Goal: Task Accomplishment & Management: Manage account settings

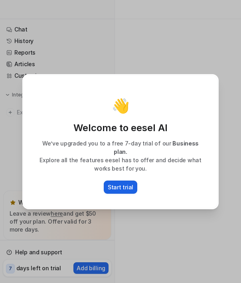
click at [129, 183] on p "Start trial" at bounding box center [121, 187] width 26 height 8
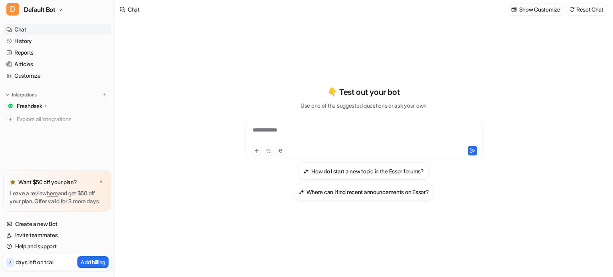
click at [24, 107] on p "Freshdesk" at bounding box center [29, 106] width 25 height 8
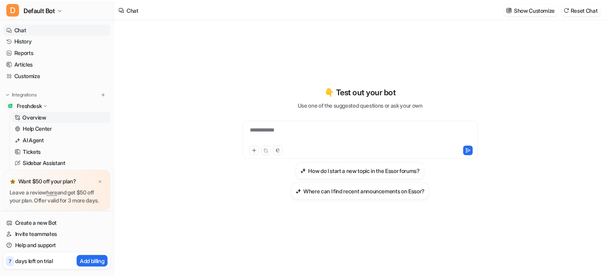
scroll to position [53, 0]
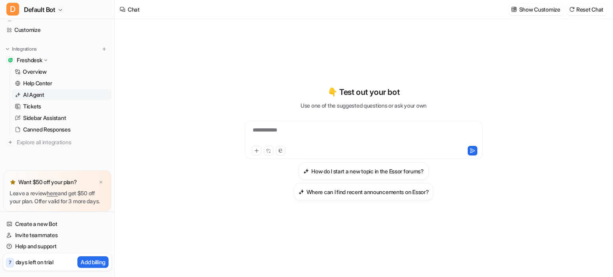
click at [31, 91] on p "AI Agent" at bounding box center [33, 95] width 21 height 8
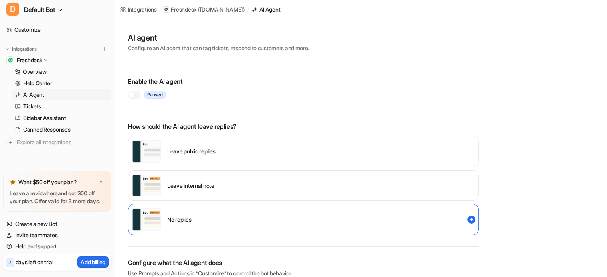
click at [132, 97] on div at bounding box center [131, 95] width 6 height 6
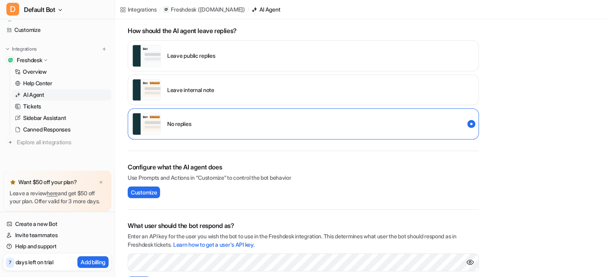
scroll to position [16, 0]
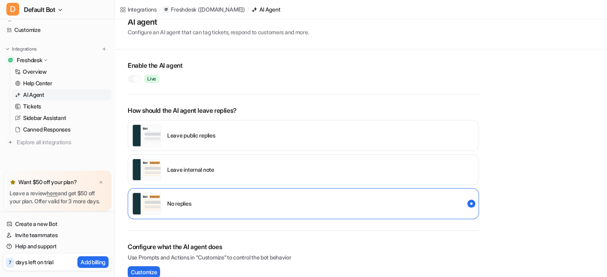
click at [324, 133] on div "Leave public replies" at bounding box center [303, 135] width 351 height 31
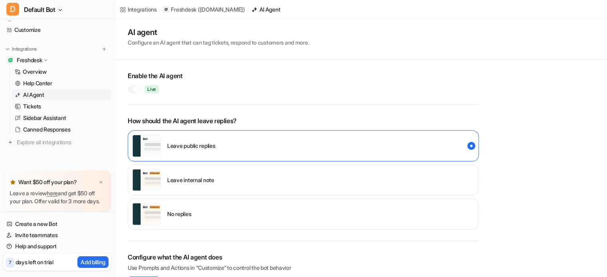
scroll to position [0, 0]
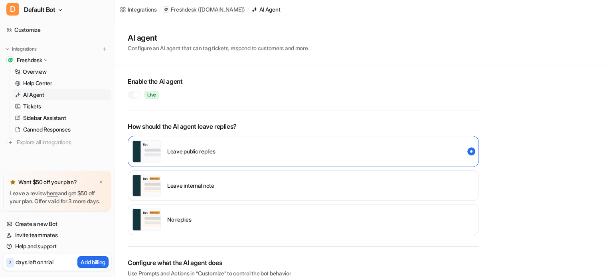
click at [298, 188] on div "Leave internal note" at bounding box center [303, 185] width 351 height 31
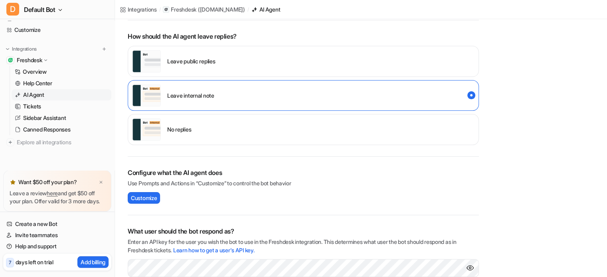
scroll to position [160, 0]
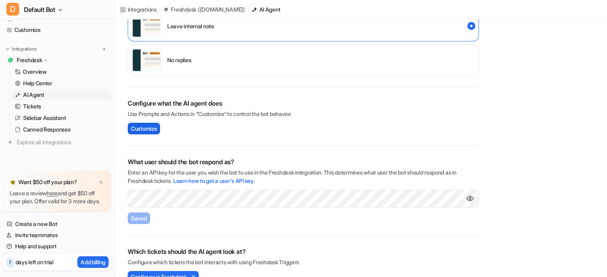
click at [157, 131] on span "Customize" at bounding box center [144, 128] width 26 height 8
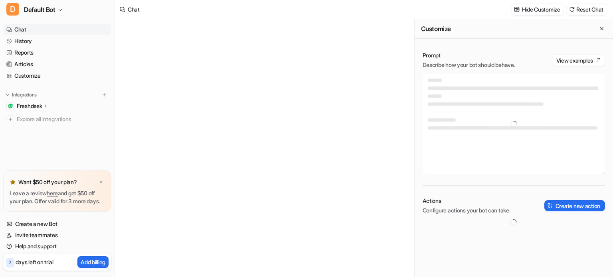
type textarea "**********"
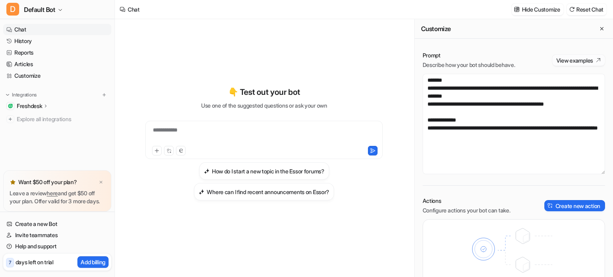
click at [579, 61] on button "View examples" at bounding box center [578, 60] width 53 height 11
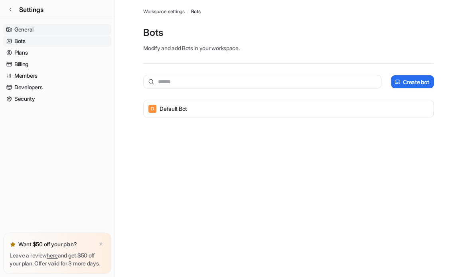
click at [22, 29] on link "General" at bounding box center [57, 29] width 108 height 11
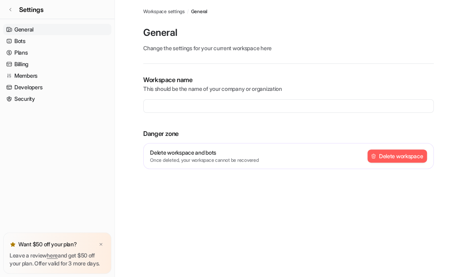
type input "**********"
click at [13, 9] on link "Settings" at bounding box center [57, 9] width 114 height 19
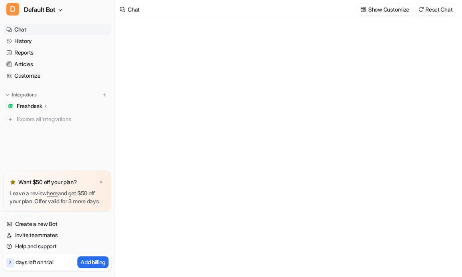
type textarea "**********"
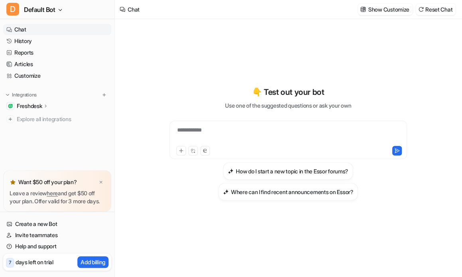
click at [27, 105] on p "Freshdesk" at bounding box center [29, 106] width 25 height 8
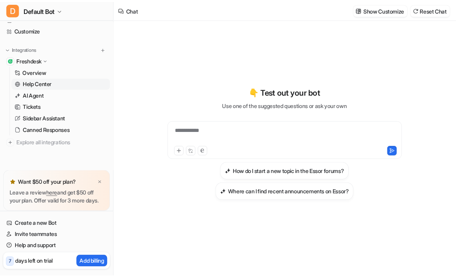
scroll to position [53, 0]
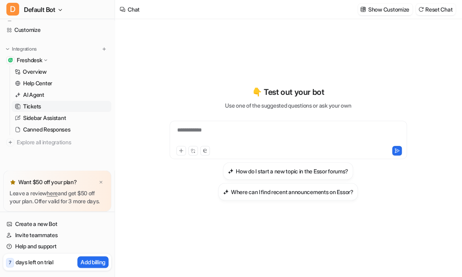
click at [34, 103] on p "Tickets" at bounding box center [32, 107] width 18 height 8
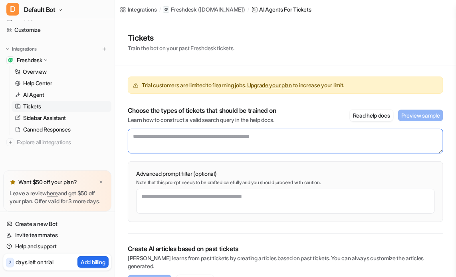
click at [298, 142] on textarea at bounding box center [285, 141] width 315 height 25
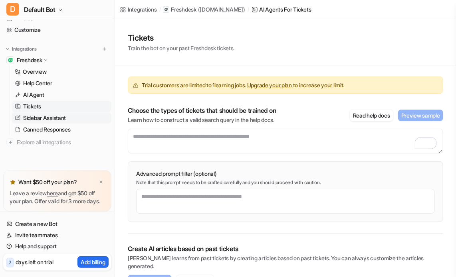
click at [33, 114] on p "Sidebar Assistant" at bounding box center [44, 118] width 43 height 8
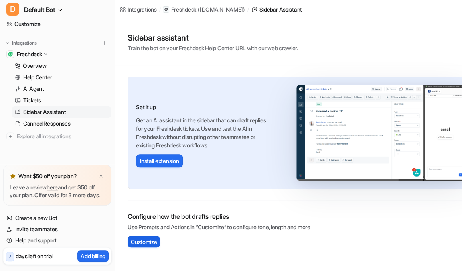
click at [143, 241] on span "Customize" at bounding box center [144, 242] width 26 height 8
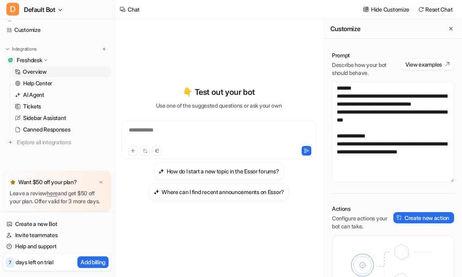
click at [26, 68] on p "Overview" at bounding box center [35, 72] width 24 height 8
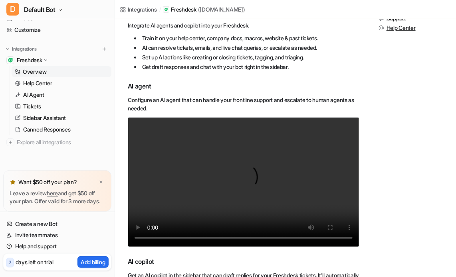
scroll to position [160, 0]
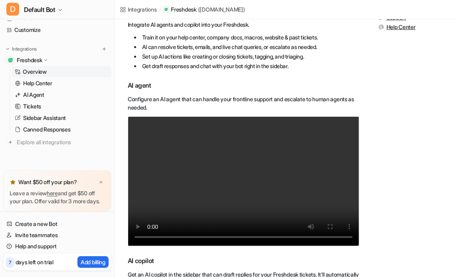
click at [250, 180] on video "Your browser does not support the video tag." at bounding box center [243, 181] width 231 height 130
click at [292, 189] on video "Your browser does not support the video tag." at bounding box center [243, 181] width 231 height 130
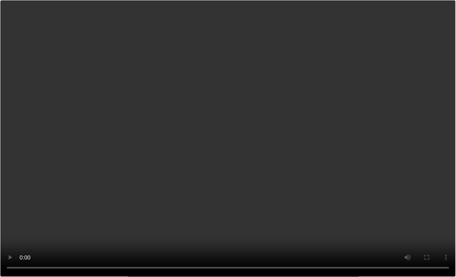
scroll to position [0, 0]
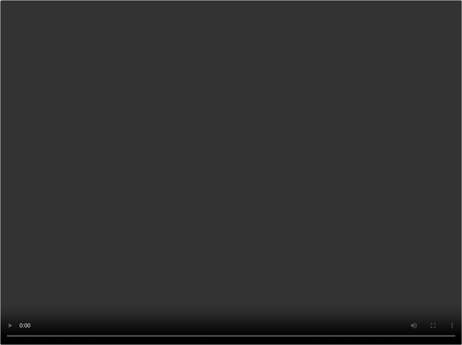
click at [279, 234] on video "Your browser does not support the video tag." at bounding box center [231, 172] width 462 height 345
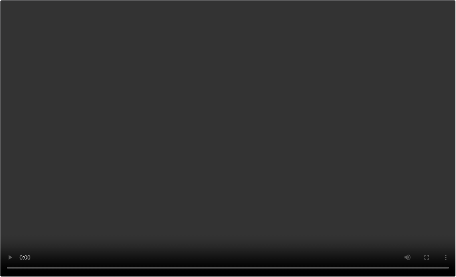
scroll to position [325, 0]
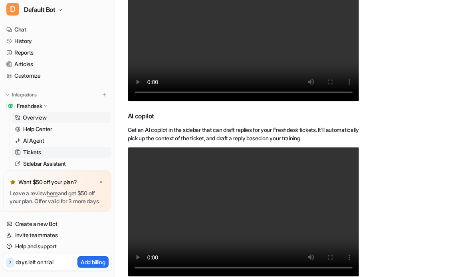
click at [32, 156] on p "Tickets" at bounding box center [32, 152] width 18 height 8
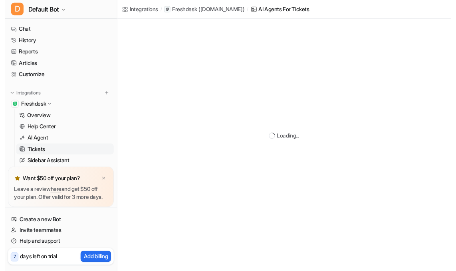
scroll to position [19, 0]
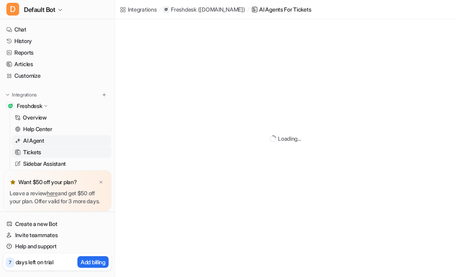
click at [41, 139] on p "AI Agent" at bounding box center [33, 141] width 21 height 8
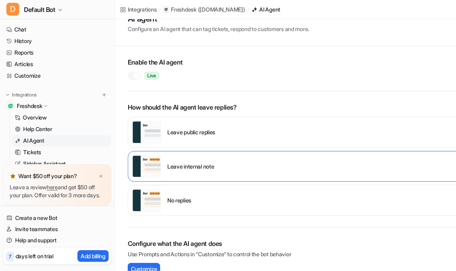
click at [133, 75] on div at bounding box center [136, 76] width 6 height 6
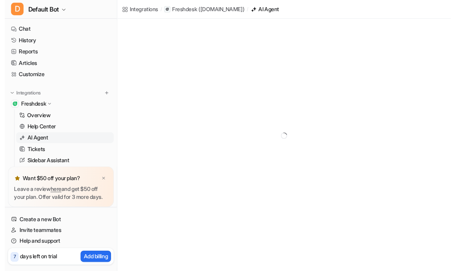
scroll to position [182, 0]
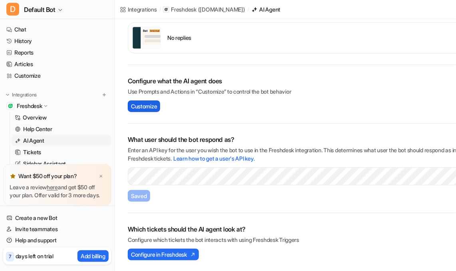
click at [155, 105] on span "Customize" at bounding box center [144, 106] width 26 height 8
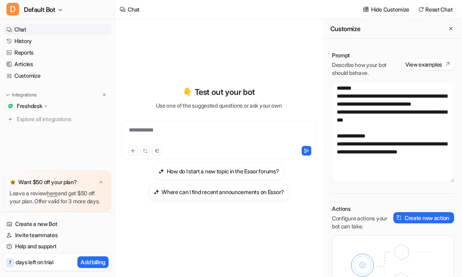
click at [31, 106] on p "Freshdesk" at bounding box center [29, 106] width 25 height 8
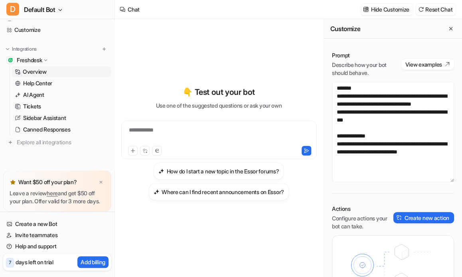
scroll to position [53, 0]
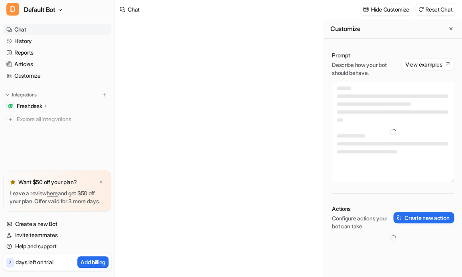
type textarea "**********"
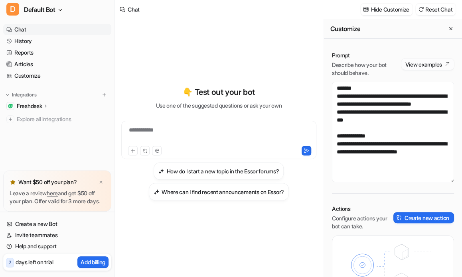
click at [428, 65] on button "View examples" at bounding box center [427, 64] width 53 height 11
